Goal: Task Accomplishment & Management: Manage account settings

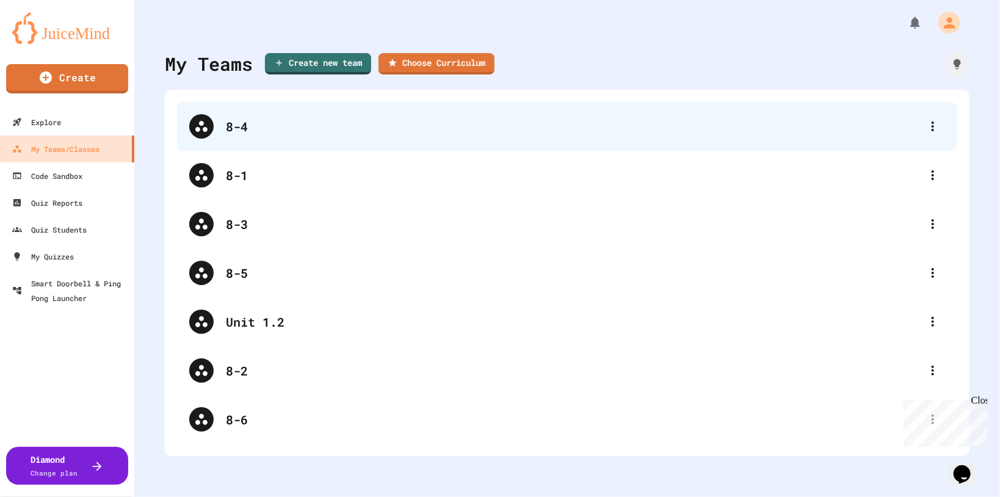
click at [308, 120] on div "8-4" at bounding box center [573, 126] width 695 height 18
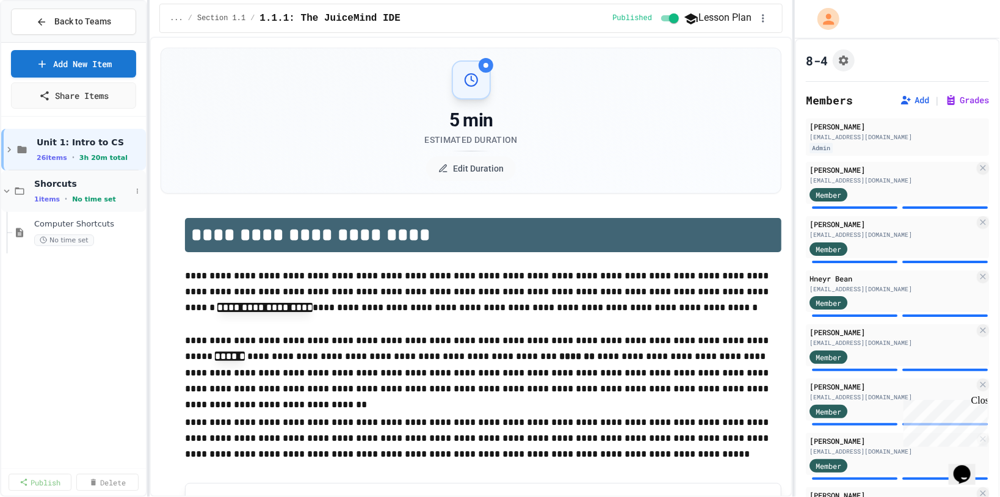
click at [43, 194] on div "1 items • No time set" at bounding box center [82, 199] width 97 height 10
click at [61, 251] on div "Unit 1: Intro to CS 26 items • 3h 20m total Shorcuts 1 items • No time set" at bounding box center [73, 294] width 145 height 344
click at [93, 70] on link "Add New Item" at bounding box center [73, 62] width 115 height 29
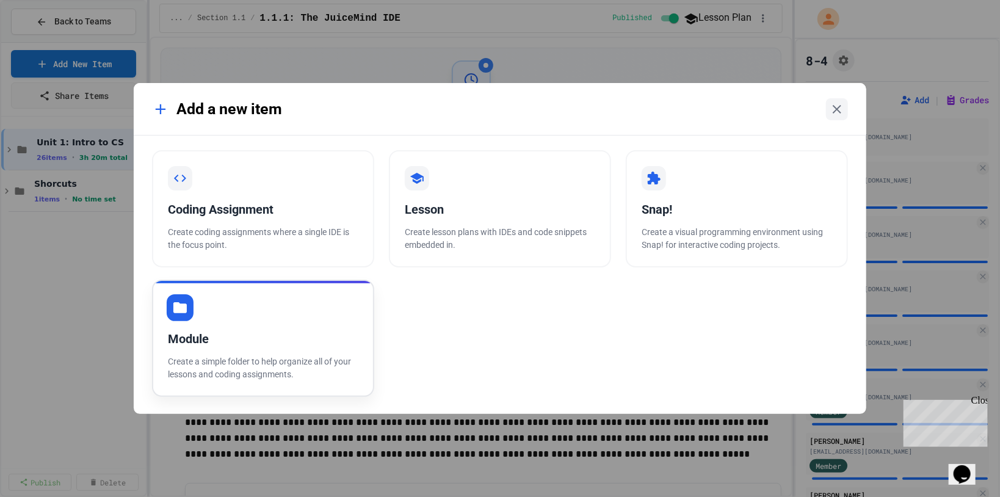
click at [278, 362] on p "Create a simple folder to help organize all of your lessons and coding assignme…" at bounding box center [263, 368] width 191 height 26
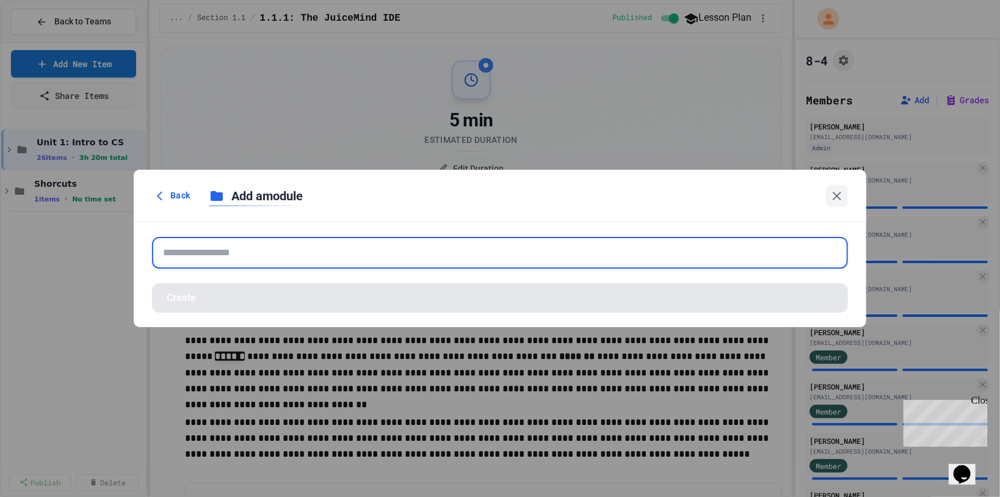
click at [303, 256] on input "text" at bounding box center [500, 253] width 696 height 32
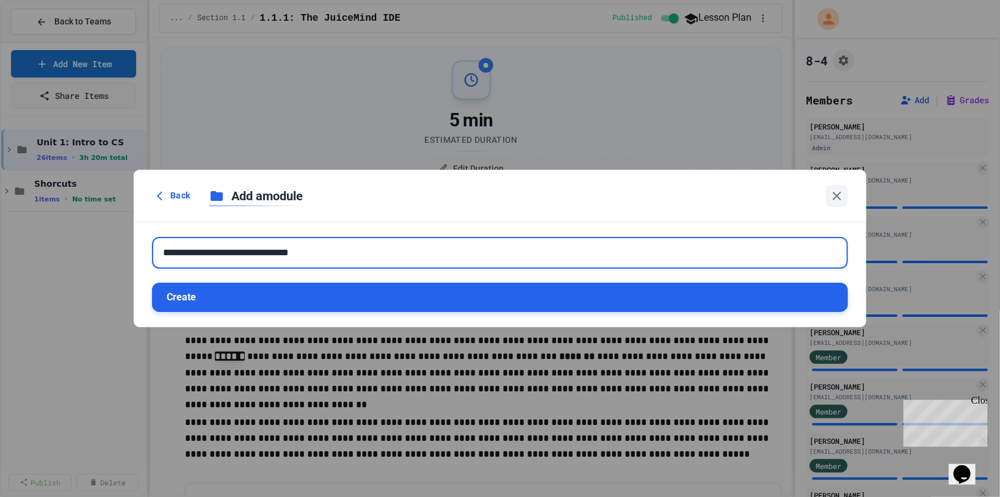
type input "**********"
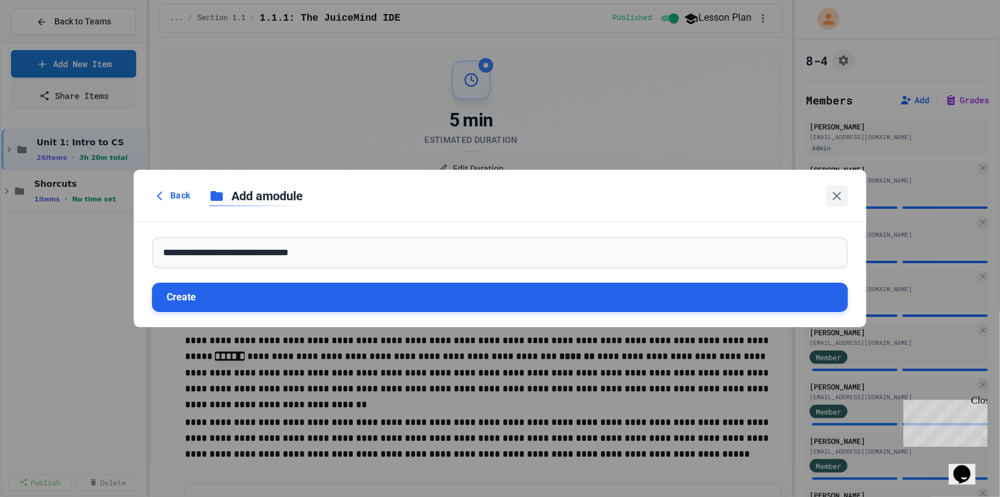
click at [227, 305] on button "Create" at bounding box center [500, 297] width 696 height 29
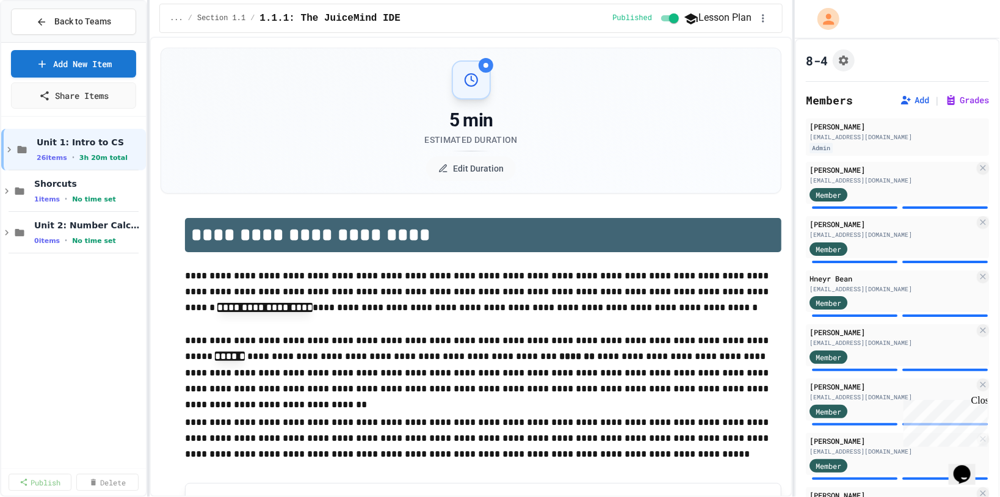
click at [87, 282] on div "Unit 1: Intro to CS 26 items • 3h 20m total Shorcuts 1 items • No time set Unit…" at bounding box center [73, 294] width 145 height 344
click at [93, 242] on span "No time set" at bounding box center [94, 241] width 44 height 8
click at [85, 57] on link "Add New Item" at bounding box center [73, 62] width 123 height 29
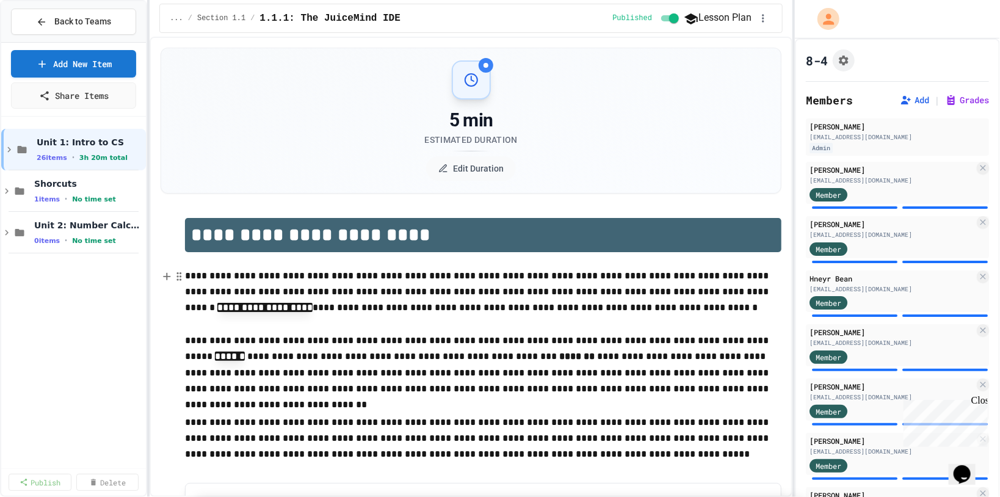
select select "**********"
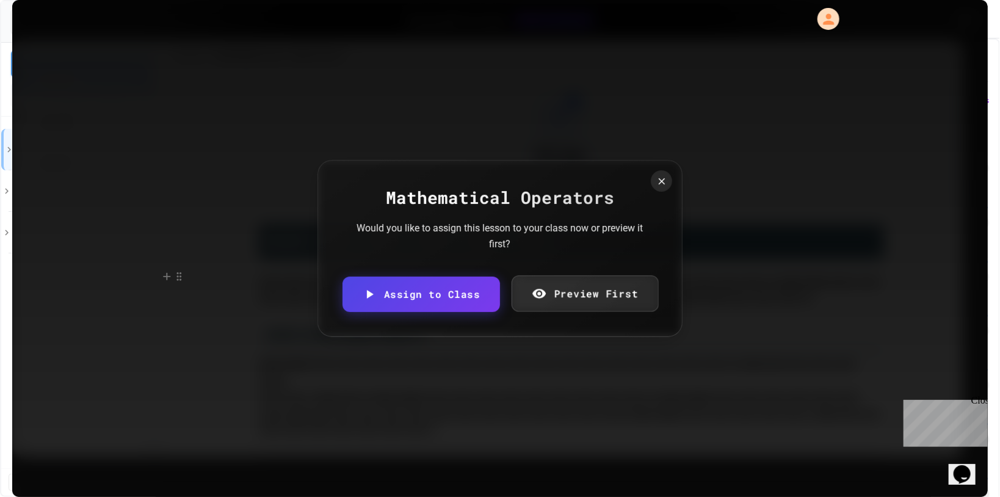
click at [539, 296] on icon at bounding box center [539, 293] width 15 height 15
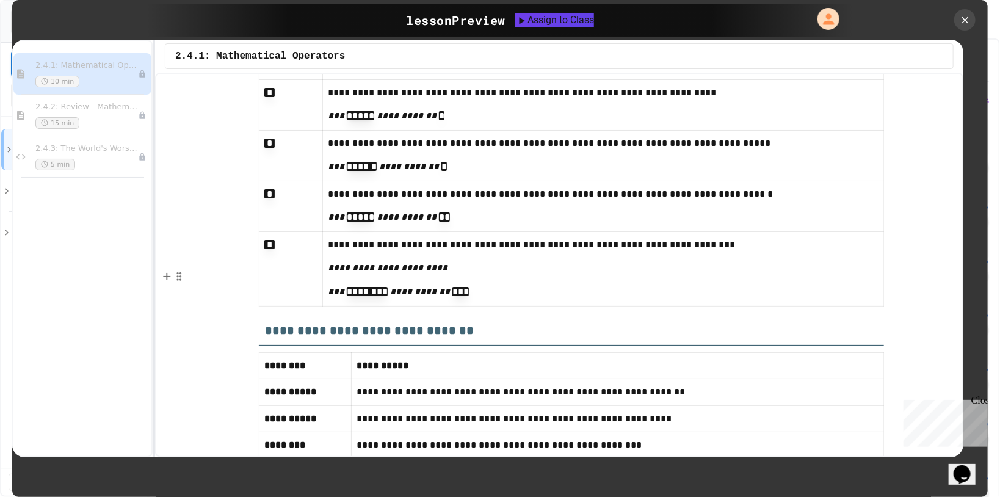
scroll to position [7500, 0]
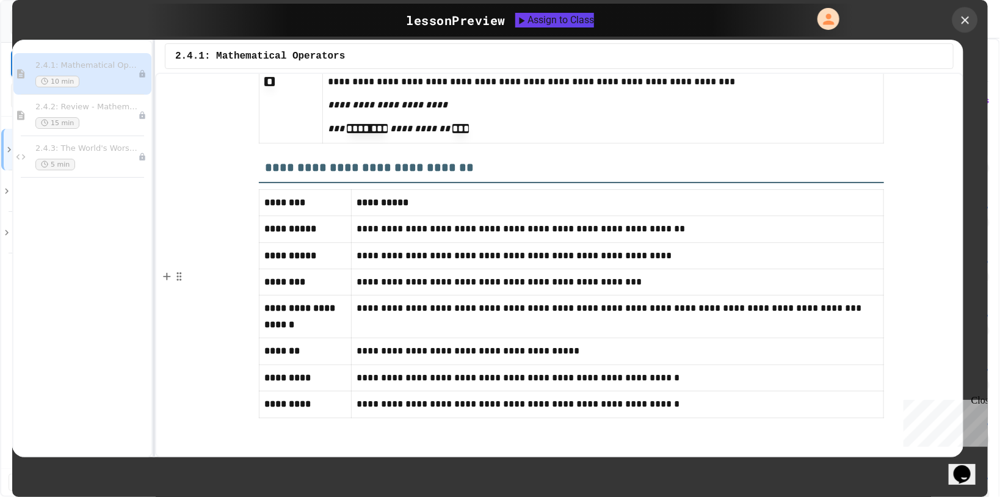
click at [965, 20] on icon at bounding box center [965, 20] width 8 height 8
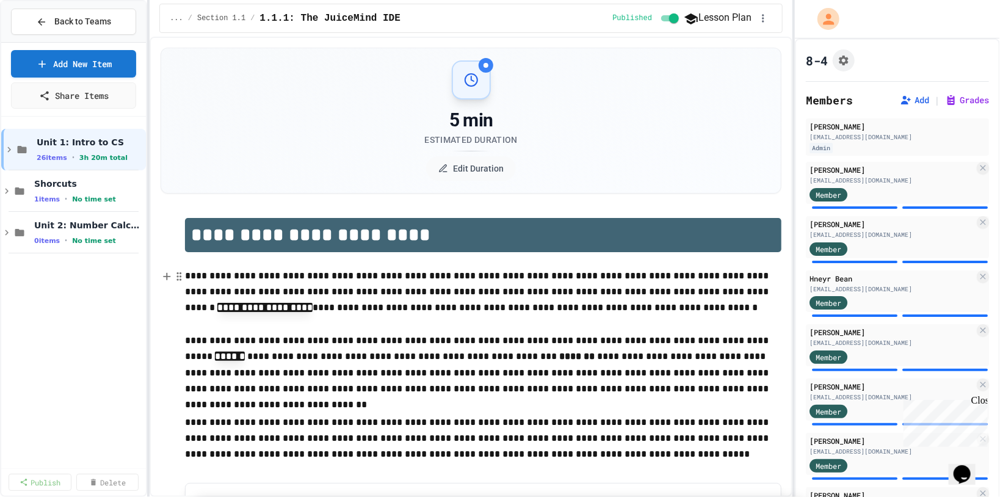
scroll to position [733, 0]
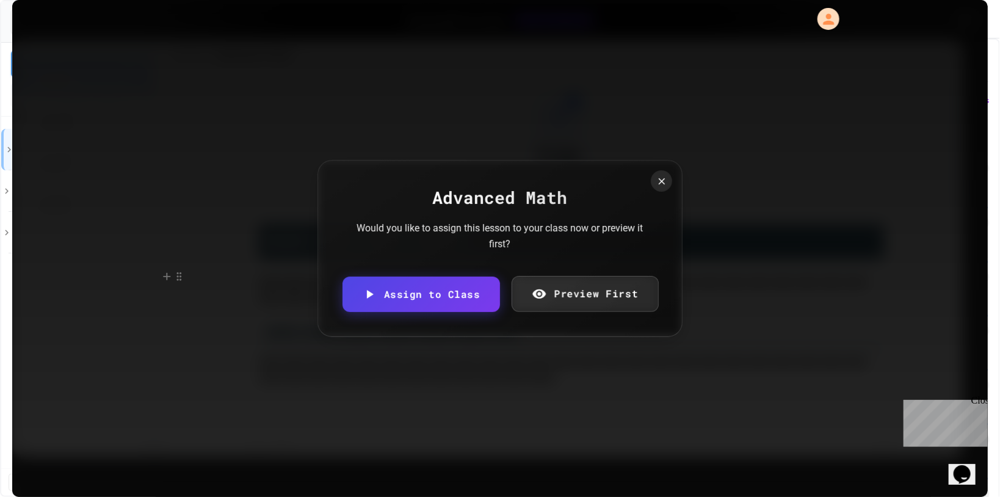
click at [590, 294] on link "Preview First" at bounding box center [584, 294] width 147 height 36
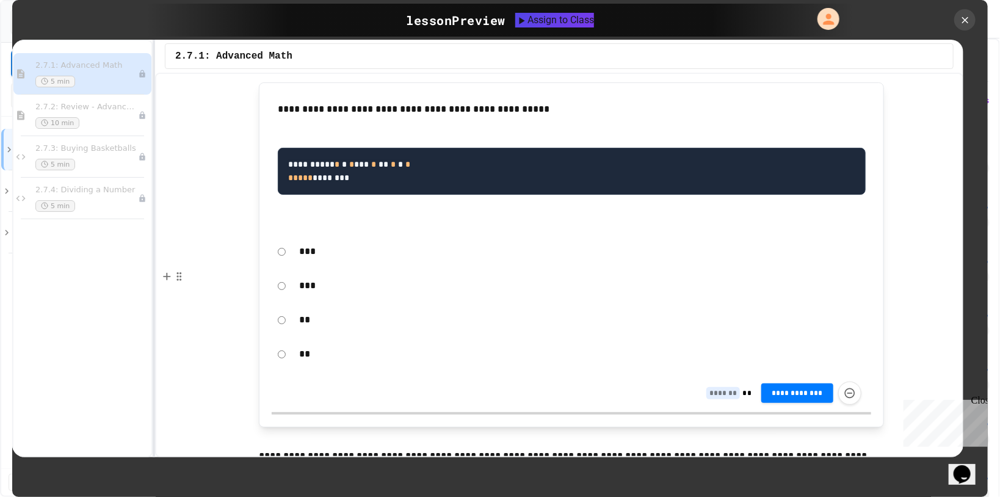
scroll to position [5569, 0]
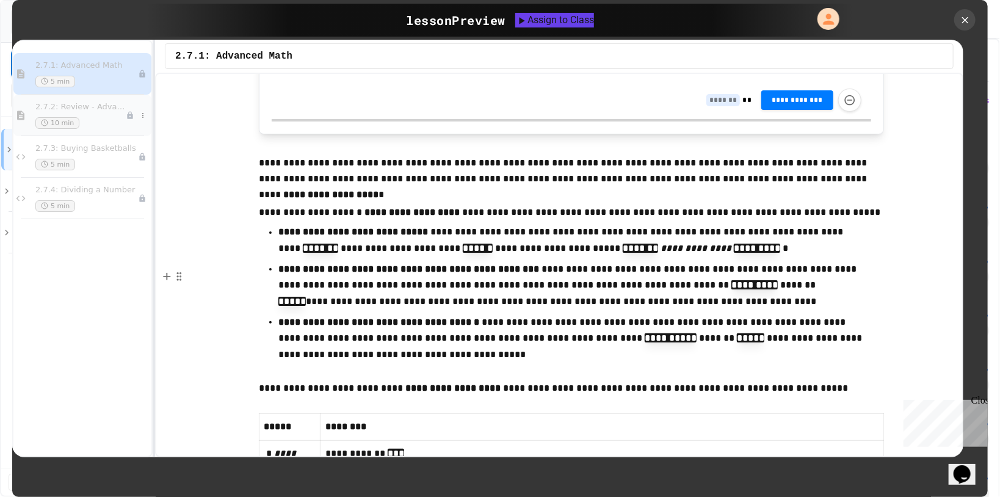
click at [100, 118] on div "10 min" at bounding box center [80, 123] width 90 height 12
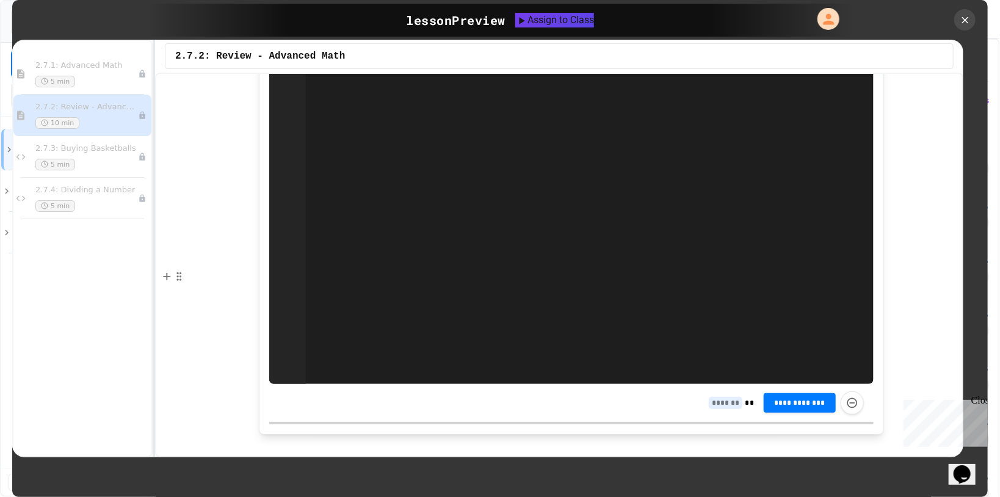
scroll to position [2678, 0]
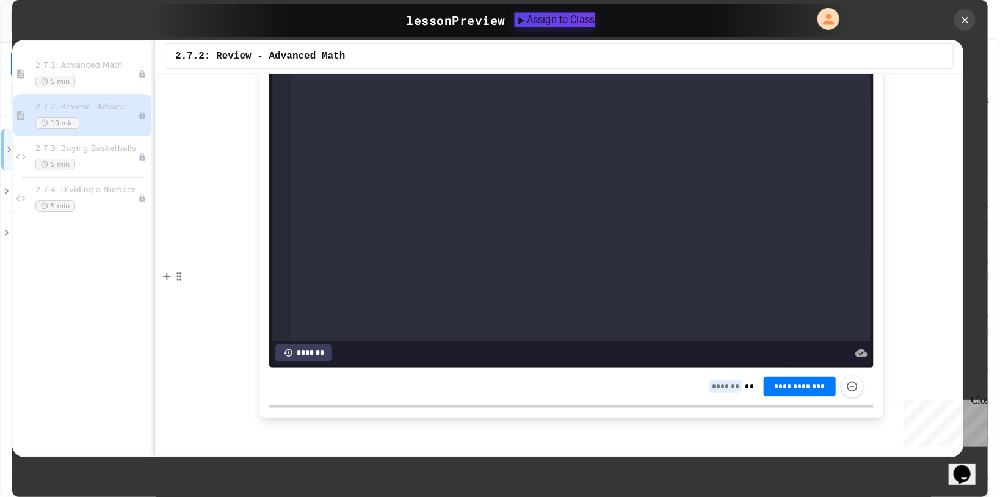
click at [553, 16] on div "Assign to Class" at bounding box center [554, 19] width 81 height 15
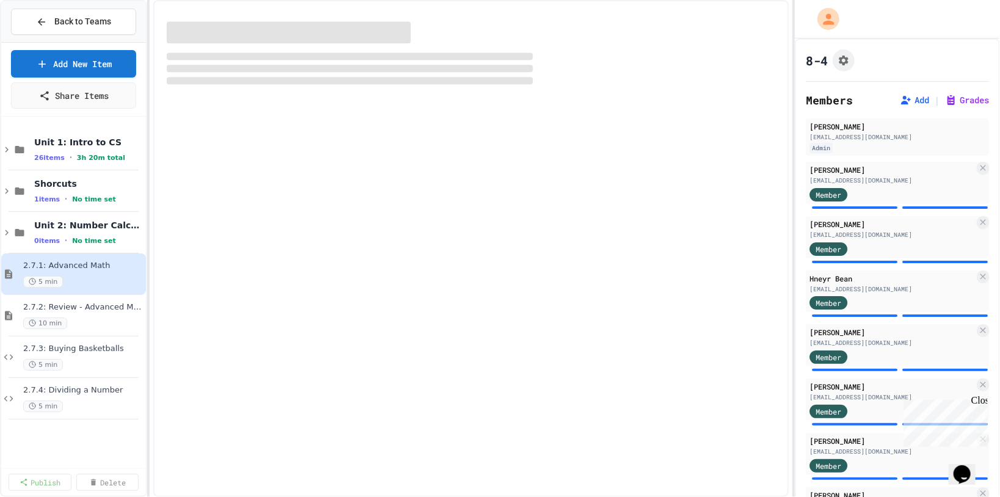
select select "***"
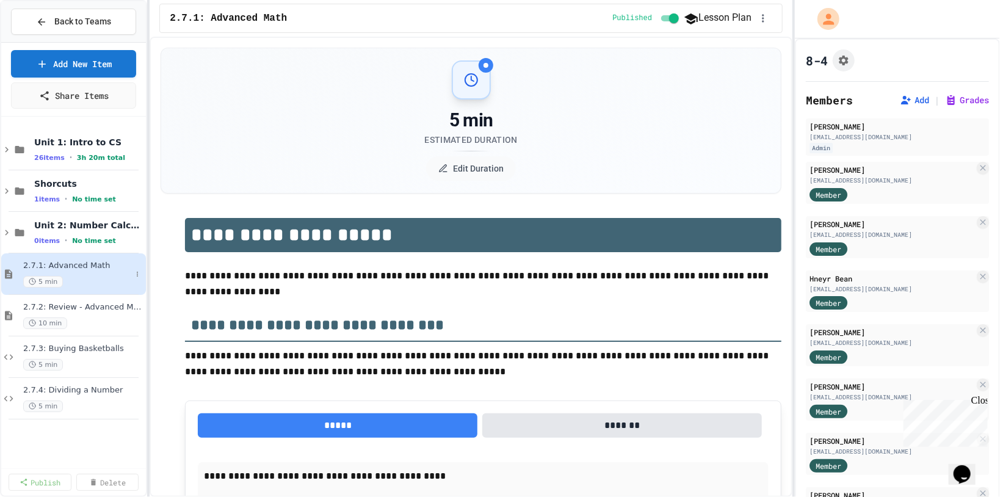
click at [96, 276] on div "5 min" at bounding box center [77, 282] width 108 height 12
click at [108, 241] on div "0 items • No time set" at bounding box center [82, 241] width 97 height 10
click at [108, 241] on div "0 items • No time set" at bounding box center [88, 241] width 109 height 10
click at [139, 271] on icon at bounding box center [137, 274] width 7 height 7
click at [129, 343] on button "Unpublish" at bounding box center [113, 339] width 94 height 22
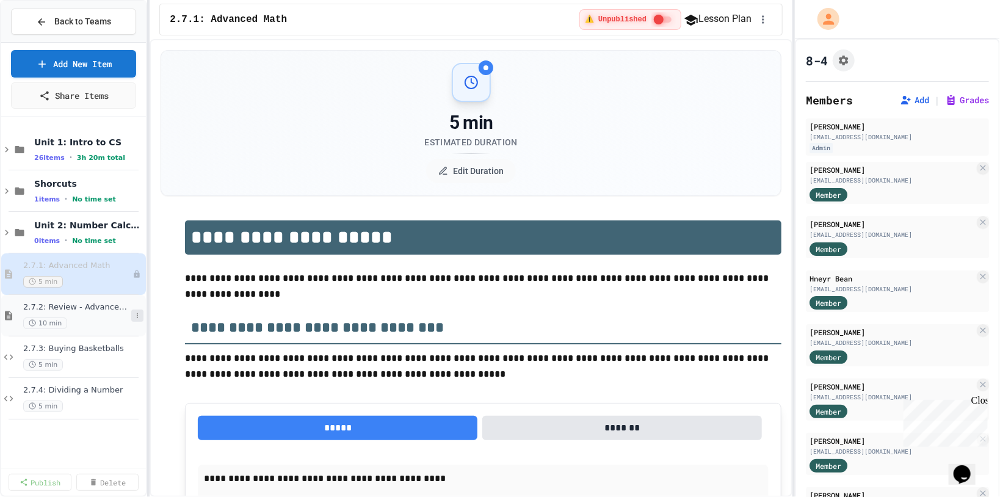
click at [137, 312] on icon at bounding box center [137, 315] width 7 height 7
click at [141, 378] on button "Unpublish" at bounding box center [113, 380] width 94 height 22
click at [0, 0] on icon at bounding box center [0, 0] width 0 height 0
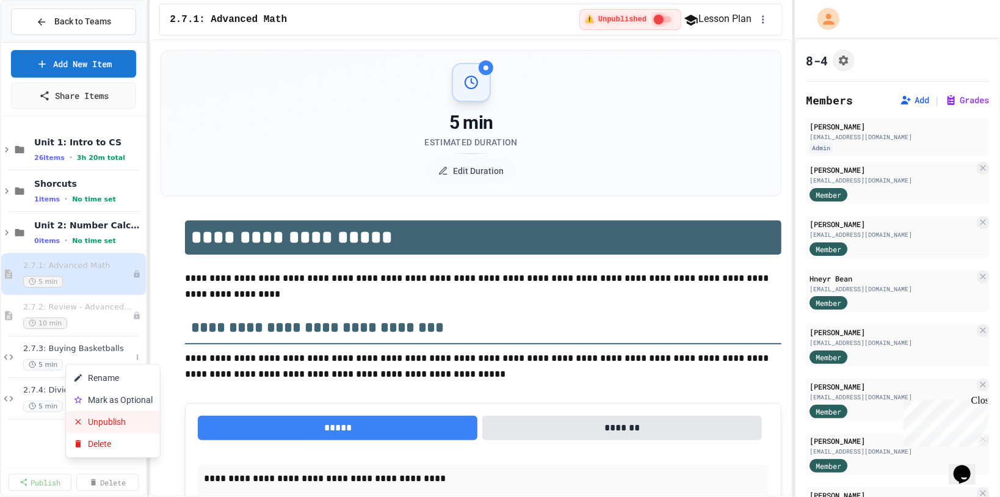
click at [136, 423] on button "Unpublish" at bounding box center [113, 422] width 94 height 22
click at [139, 401] on button at bounding box center [137, 399] width 12 height 12
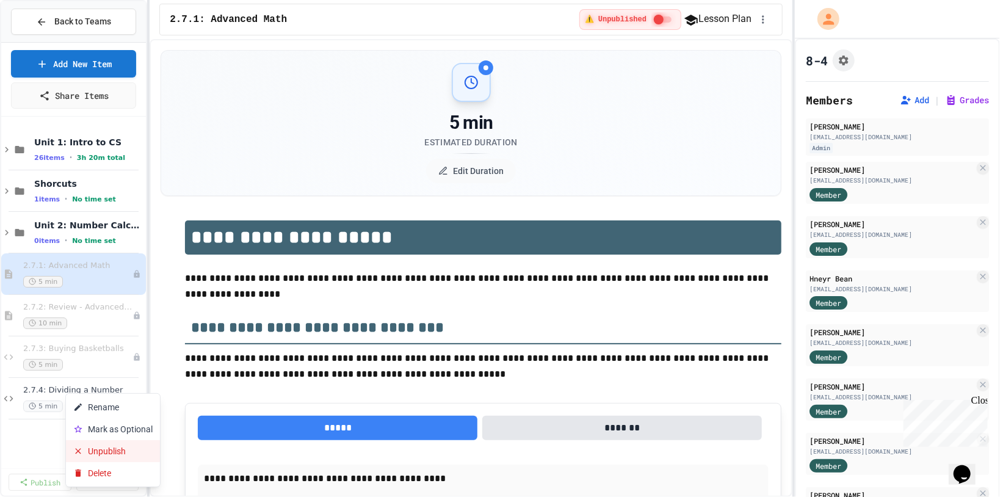
click at [133, 452] on button "Unpublish" at bounding box center [113, 451] width 94 height 22
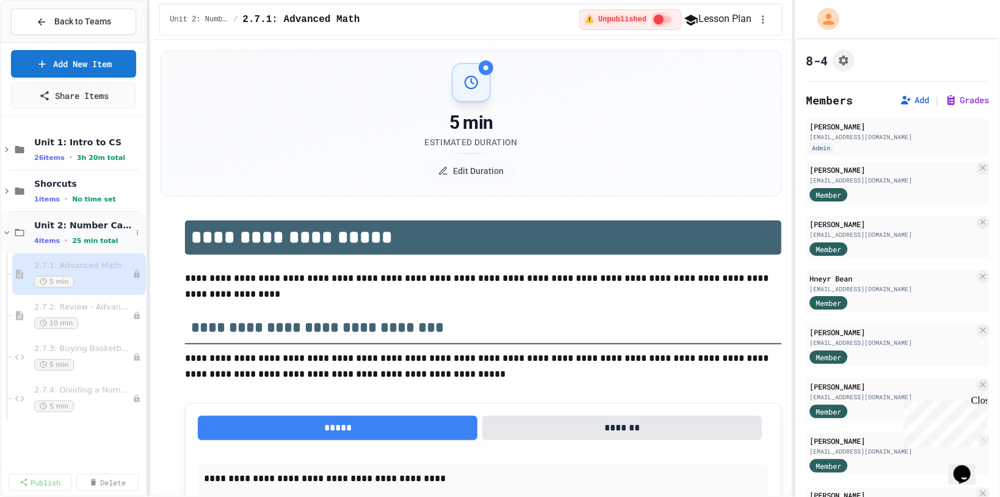
click at [122, 229] on div "Unit 2: Number Calculations & Data 4 items • 25 min total" at bounding box center [82, 233] width 97 height 26
